Goal: Communication & Community: Answer question/provide support

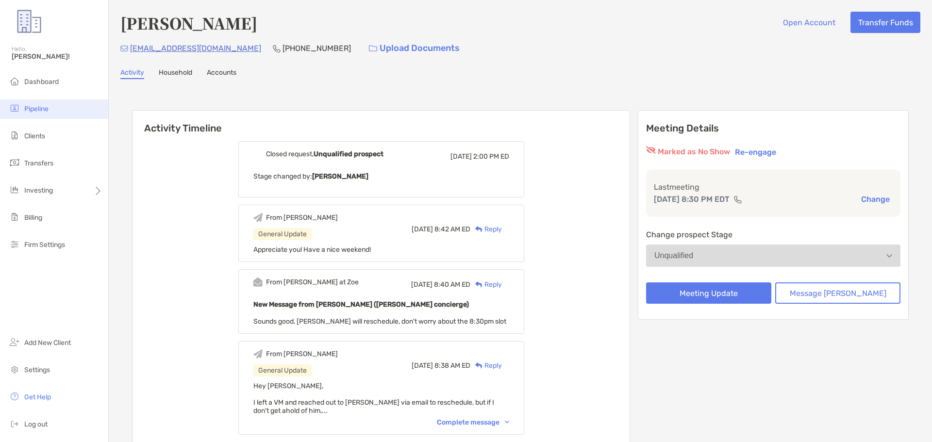
click at [46, 102] on li "Pipeline" at bounding box center [54, 108] width 108 height 19
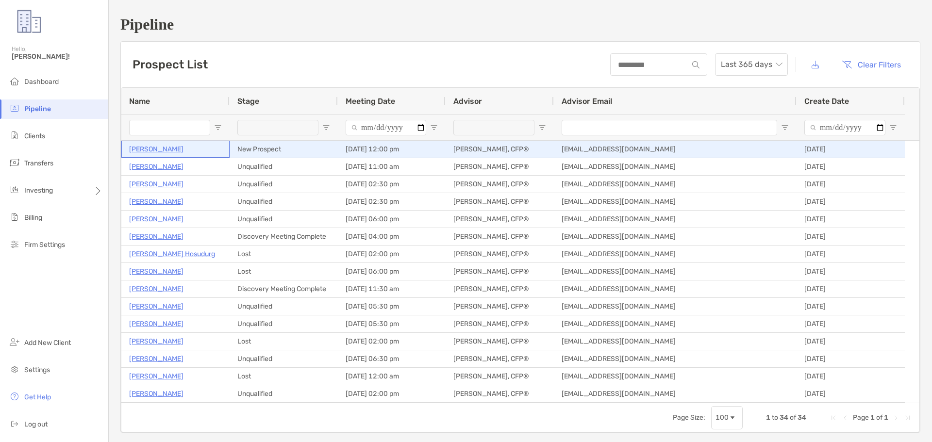
click at [153, 148] on p "Sara Buck" at bounding box center [156, 149] width 54 height 12
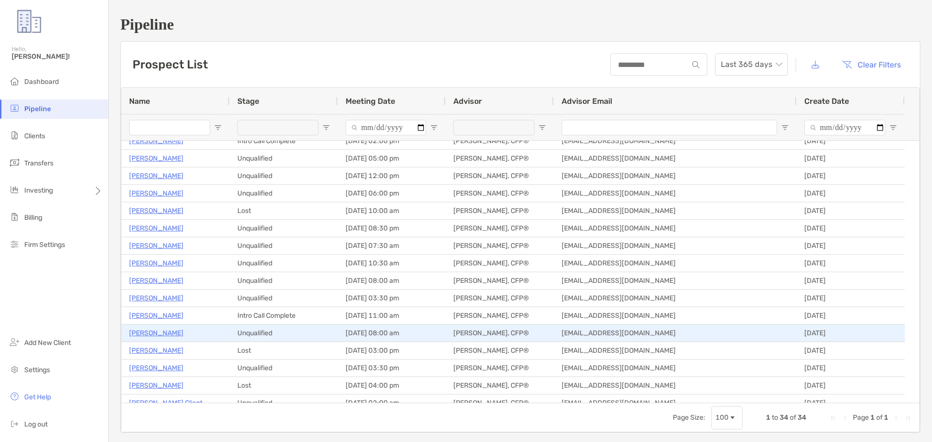
scroll to position [332, 0]
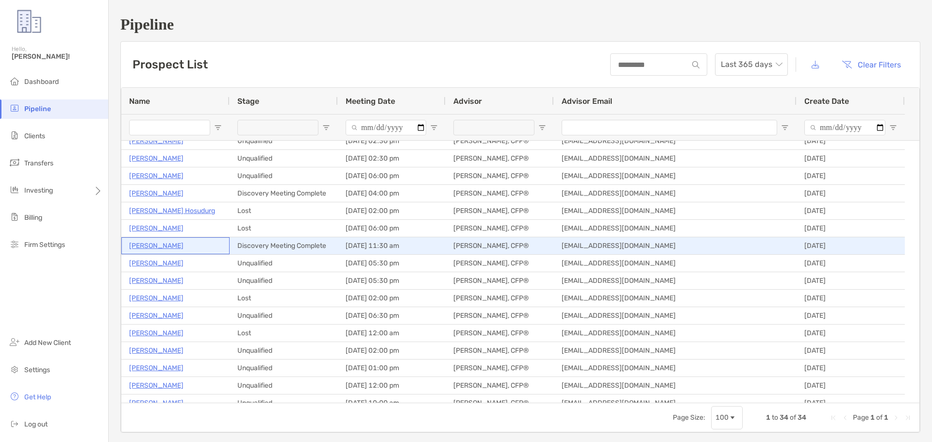
click at [169, 246] on p "[PERSON_NAME]" at bounding box center [156, 246] width 54 height 12
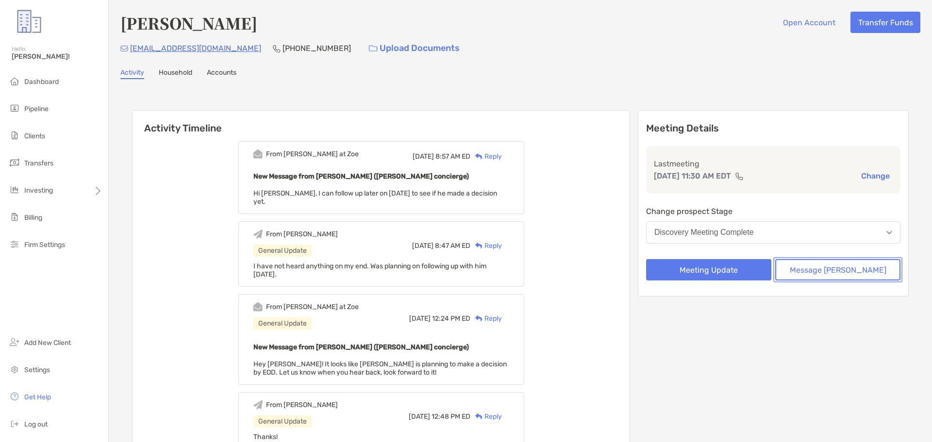
click at [792, 270] on button "Message [PERSON_NAME]" at bounding box center [837, 269] width 125 height 21
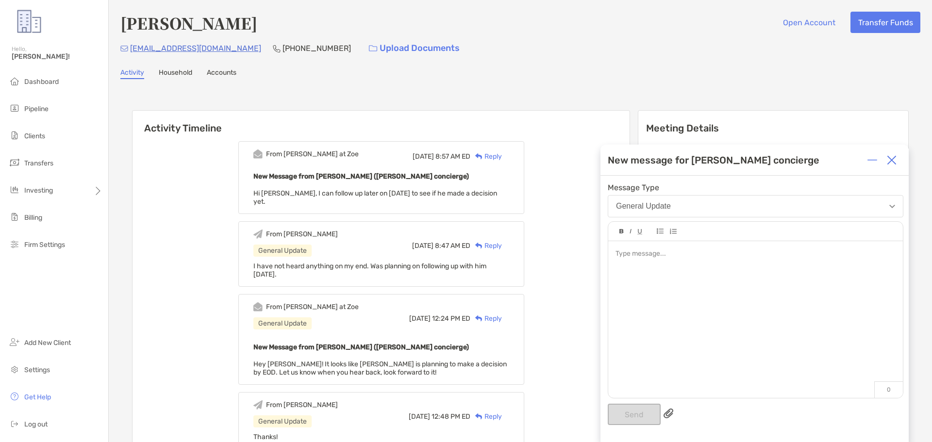
click at [641, 269] on div at bounding box center [755, 314] width 295 height 147
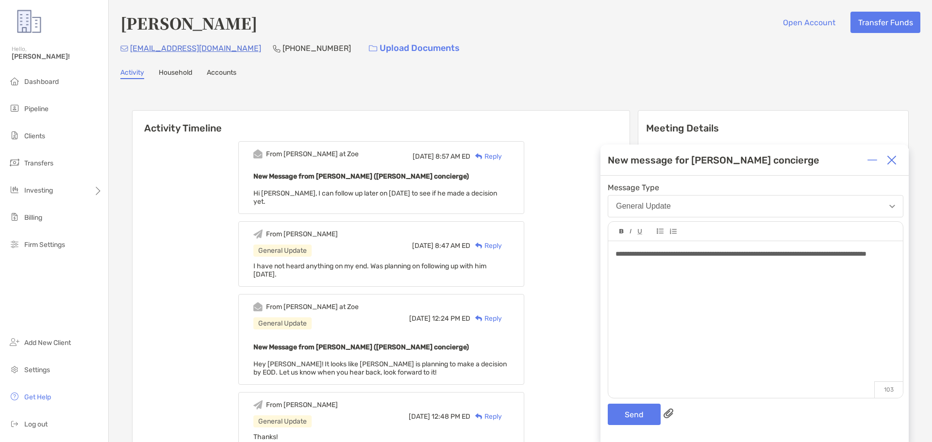
click at [866, 253] on span "**********" at bounding box center [740, 253] width 251 height 7
click at [645, 412] on button "Send" at bounding box center [634, 414] width 53 height 21
